Goal: Task Accomplishment & Management: Manage account settings

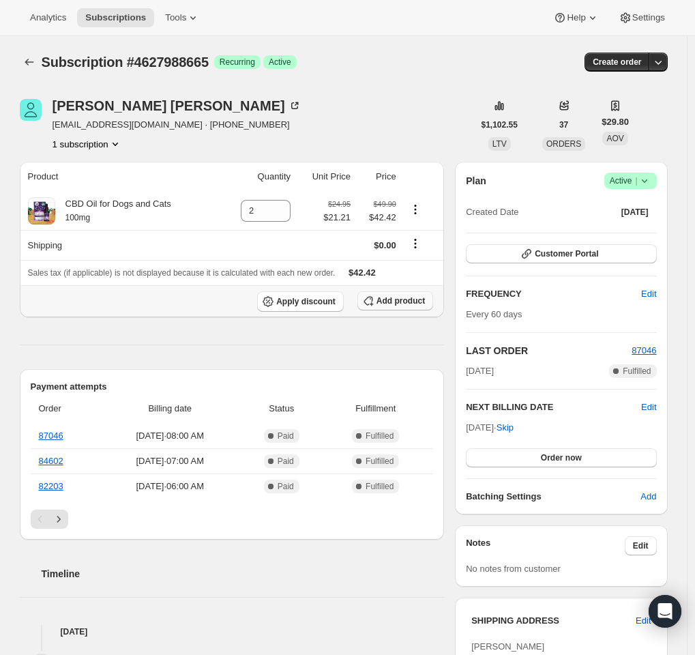
click at [398, 300] on span "Add product" at bounding box center [400, 300] width 48 height 11
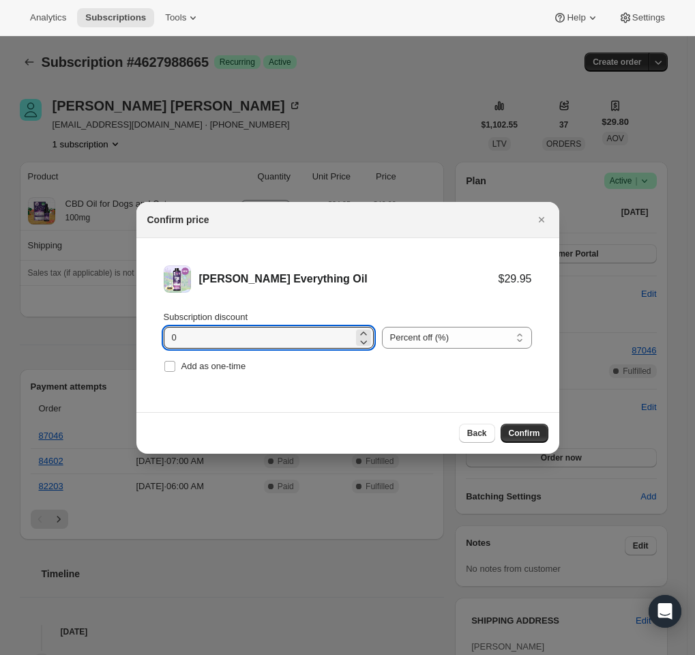
drag, startPoint x: 190, startPoint y: 328, endPoint x: 78, endPoint y: 336, distance: 112.1
type input "15"
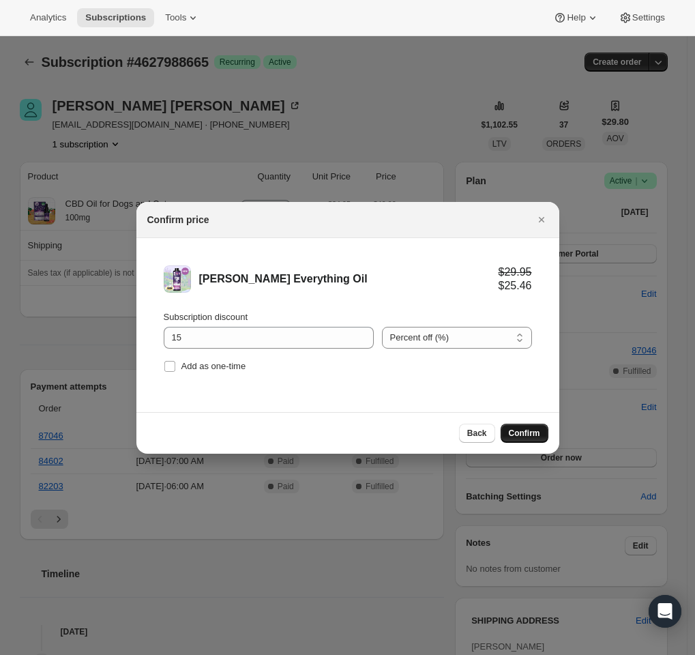
click at [528, 430] on span "Confirm" at bounding box center [524, 433] width 31 height 11
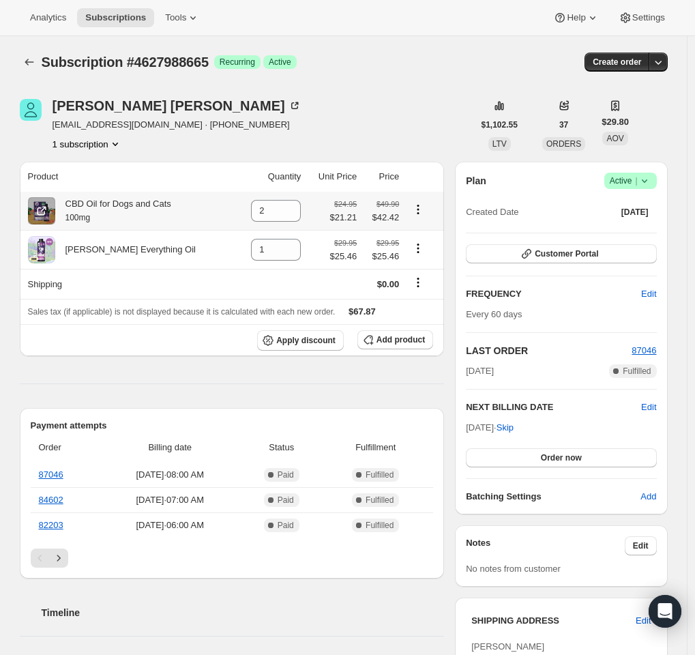
click at [421, 207] on icon "Product actions" at bounding box center [418, 210] width 14 height 14
click at [288, 215] on icon at bounding box center [291, 215] width 7 height 4
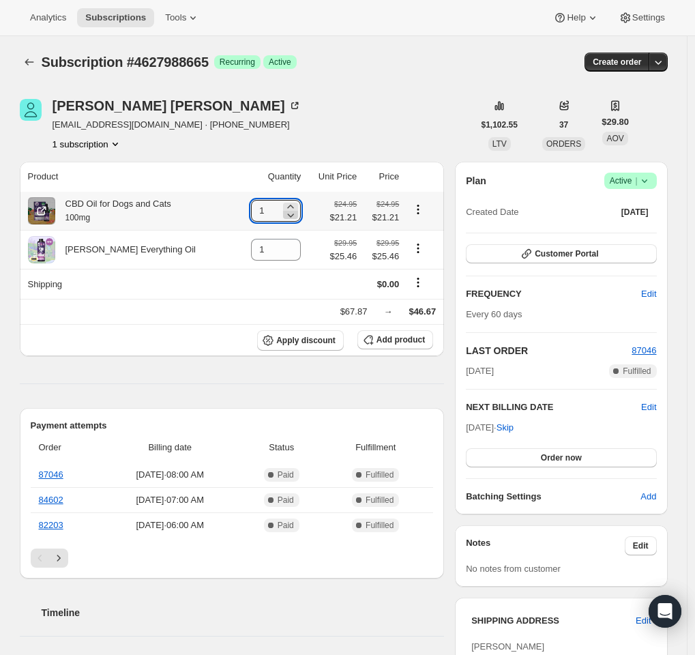
click at [288, 215] on icon at bounding box center [291, 215] width 7 height 4
type input "0"
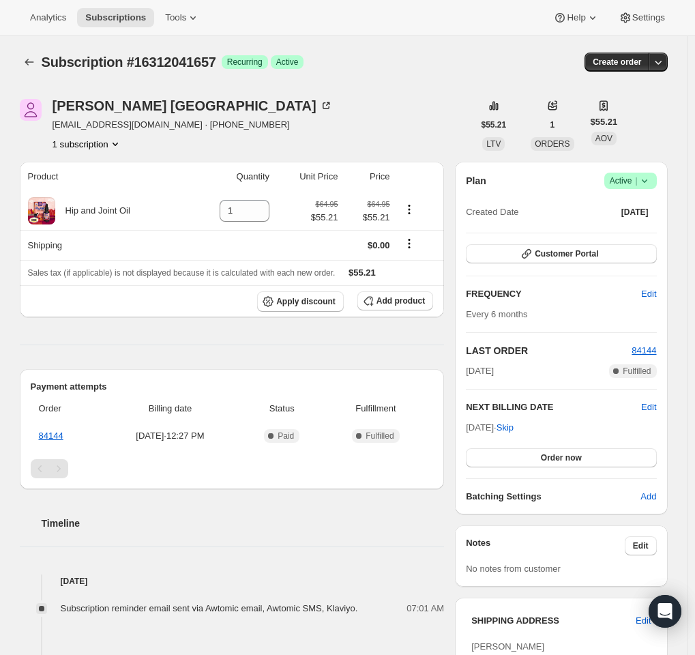
click at [648, 177] on icon at bounding box center [645, 181] width 14 height 14
click at [649, 233] on span "Cancel subscription" at bounding box center [629, 231] width 77 height 10
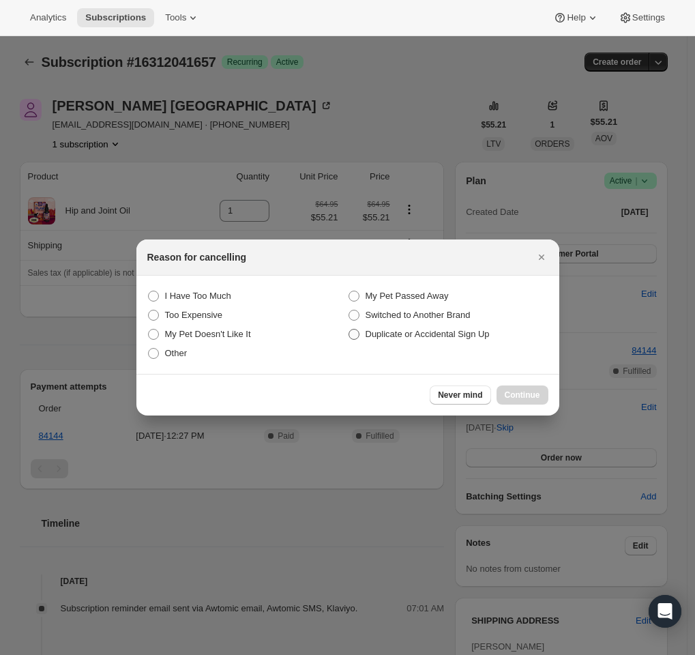
click at [398, 327] on span "Duplicate or Accidental Sign Up" at bounding box center [428, 334] width 124 height 14
click at [349, 329] on Accidental "Duplicate or Accidental Sign Up" at bounding box center [348, 329] width 1 height 1
radio Accidental "true"
click at [542, 393] on button "Continue" at bounding box center [522, 394] width 52 height 19
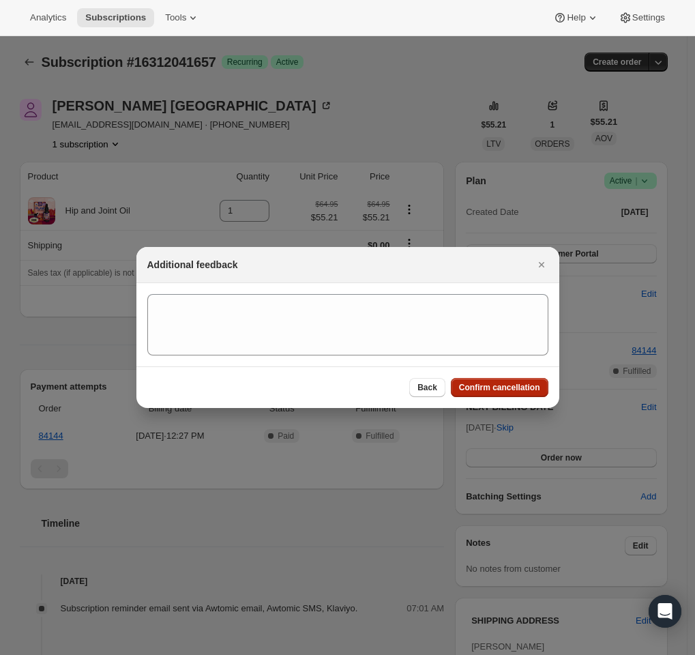
click at [484, 391] on span "Confirm cancellation" at bounding box center [499, 387] width 81 height 11
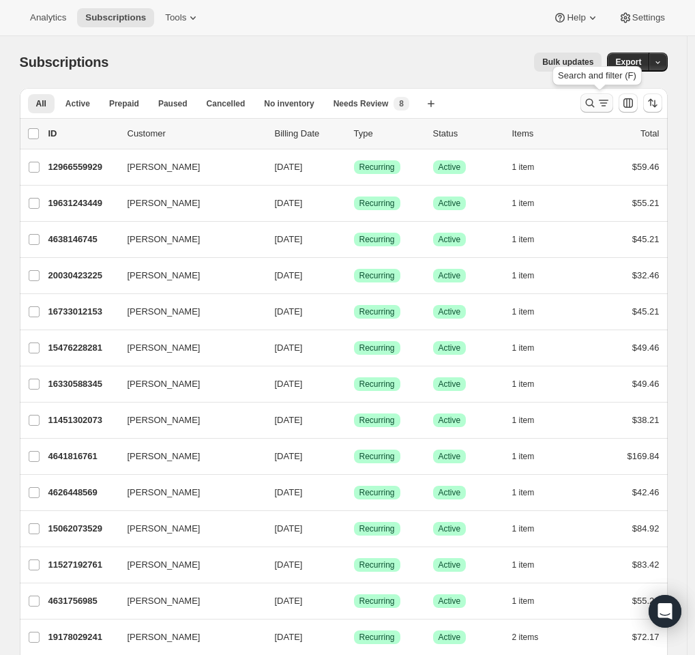
click at [590, 101] on icon "Search and filter results" at bounding box center [590, 103] width 14 height 14
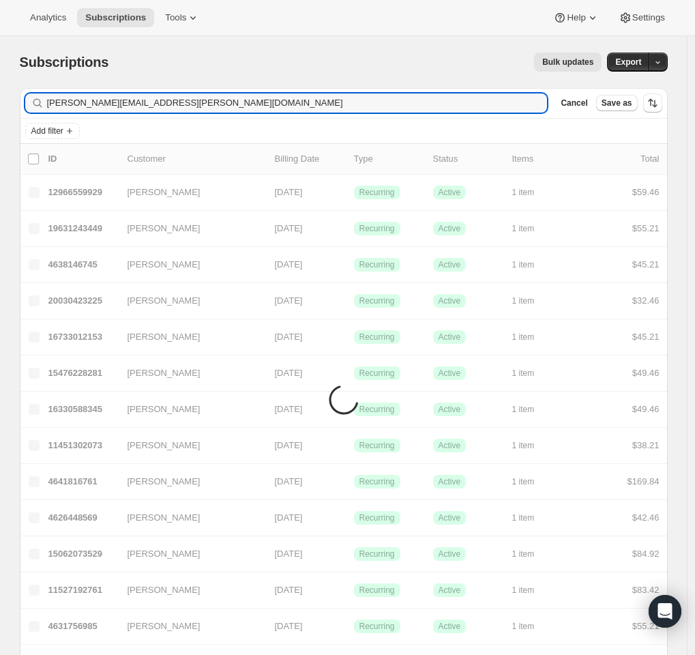
type input "pamela.loftus@gmail.com"
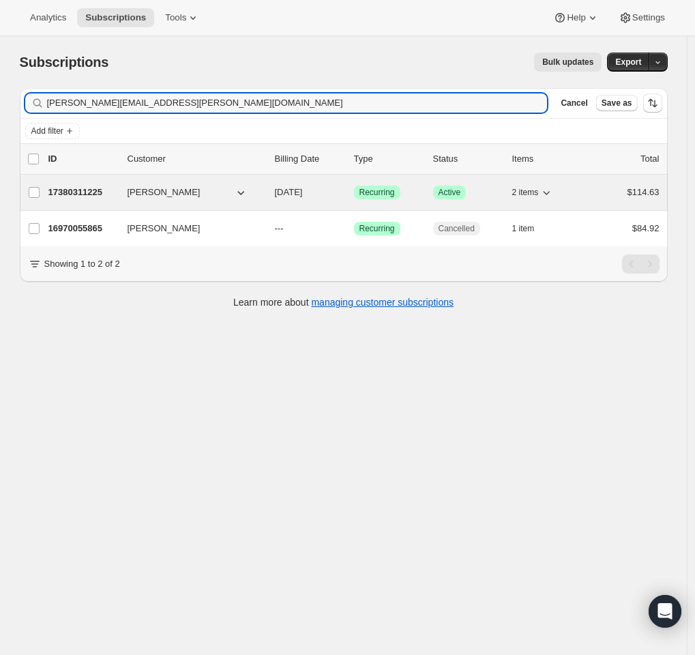
click at [101, 193] on p "17380311225" at bounding box center [82, 192] width 68 height 14
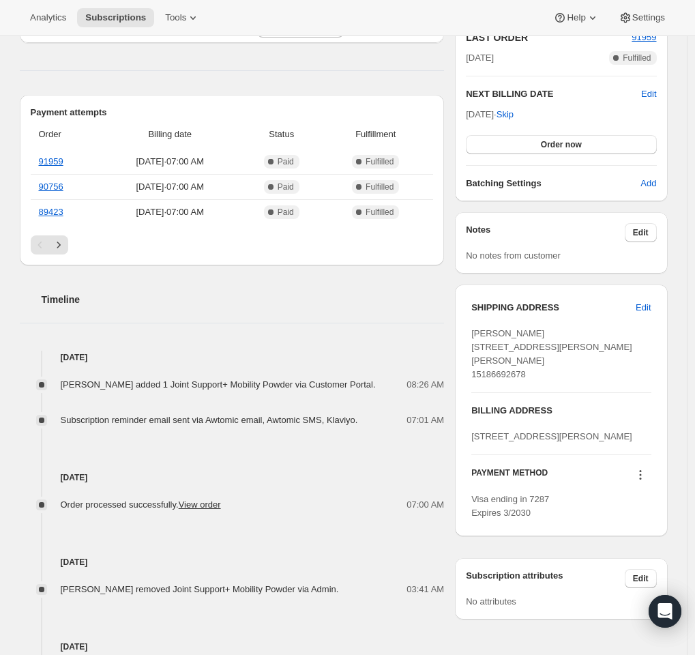
scroll to position [314, 0]
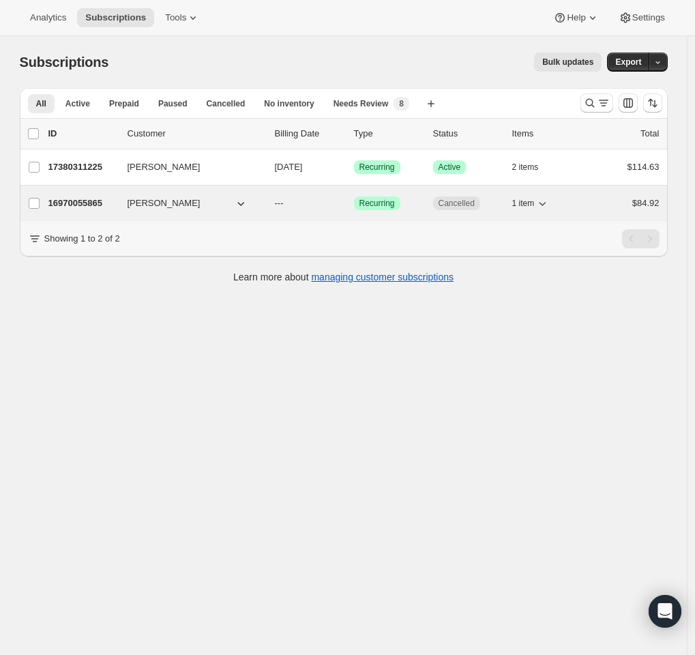
click at [102, 205] on p "16970055865" at bounding box center [82, 203] width 68 height 14
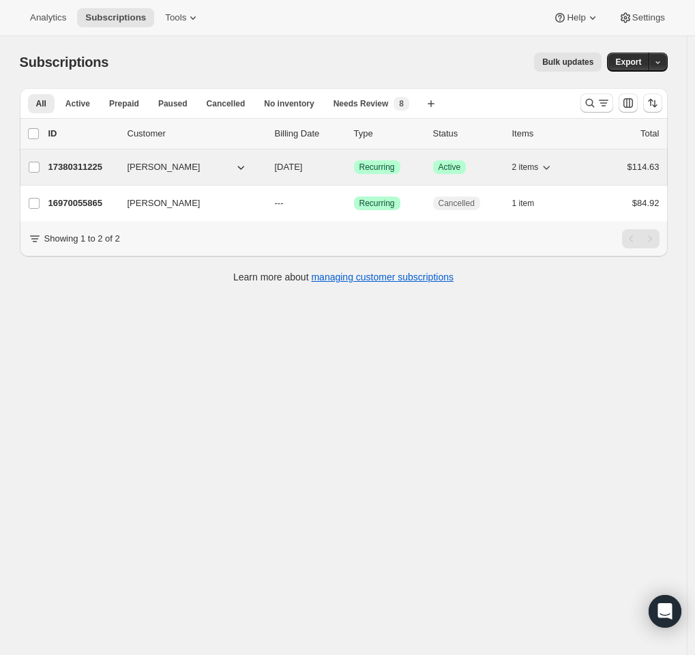
click at [81, 164] on p "17380311225" at bounding box center [82, 167] width 68 height 14
